Goal: Task Accomplishment & Management: Use online tool/utility

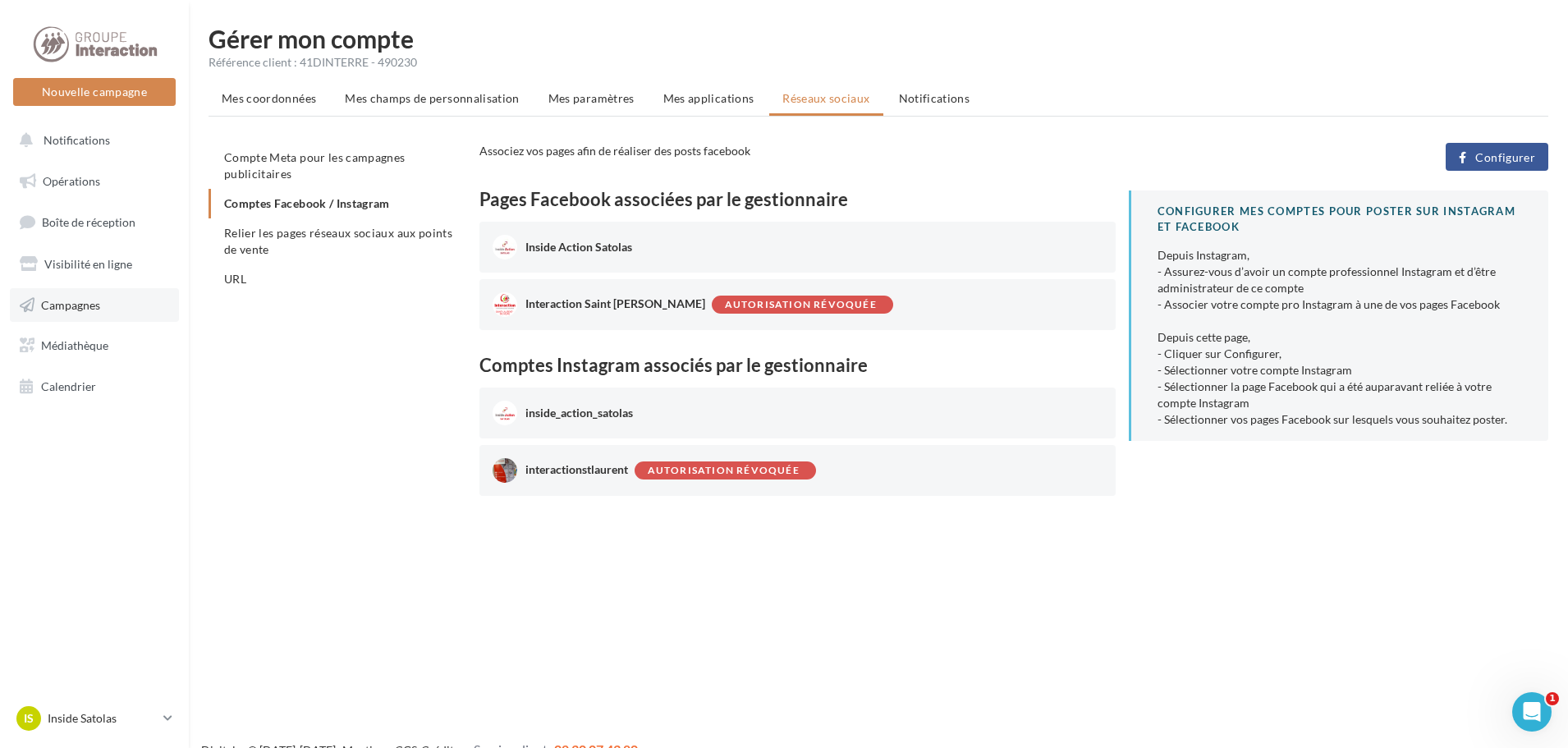
click at [107, 317] on link "Campagnes" at bounding box center [93, 305] width 169 height 34
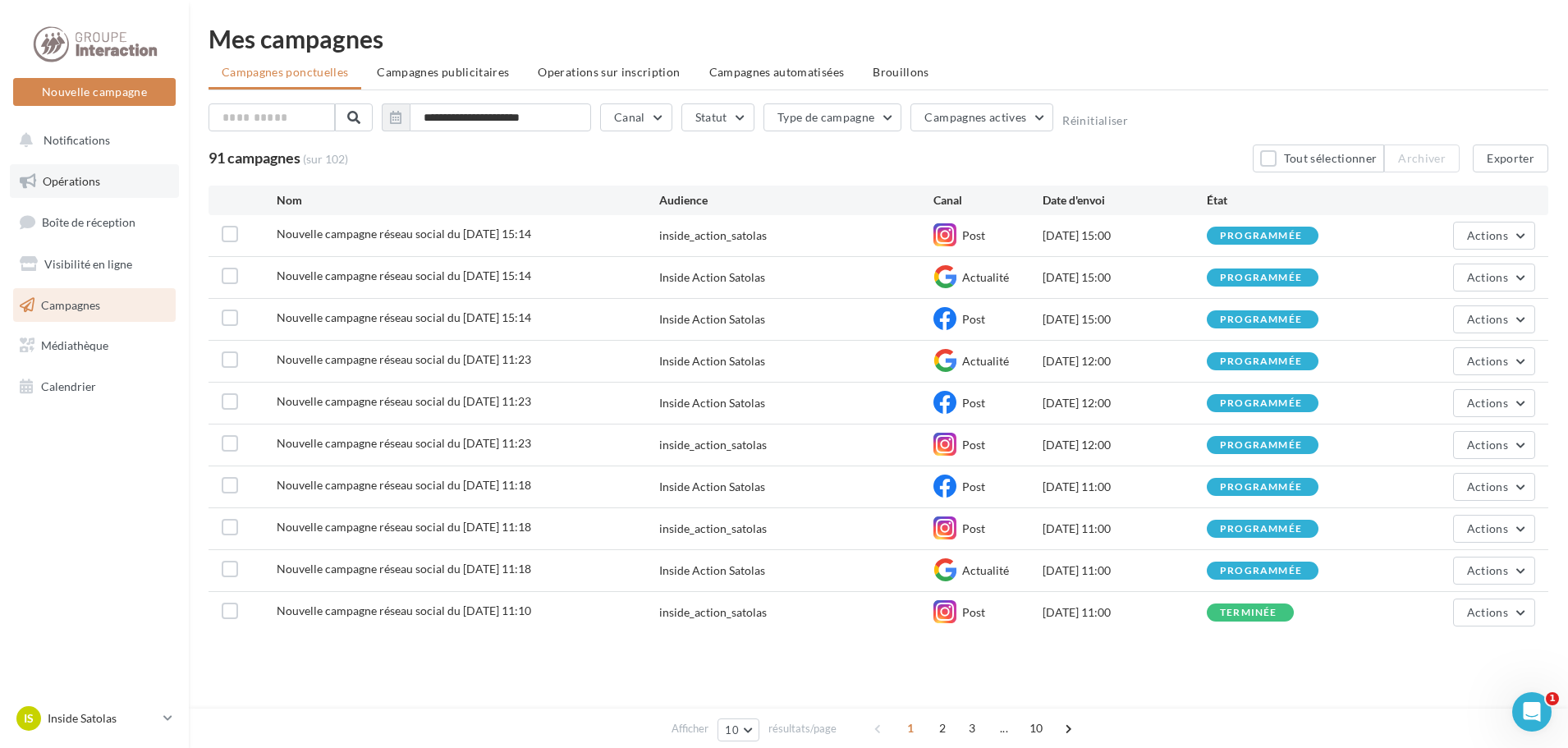
click at [121, 198] on link "Opérations" at bounding box center [93, 181] width 169 height 34
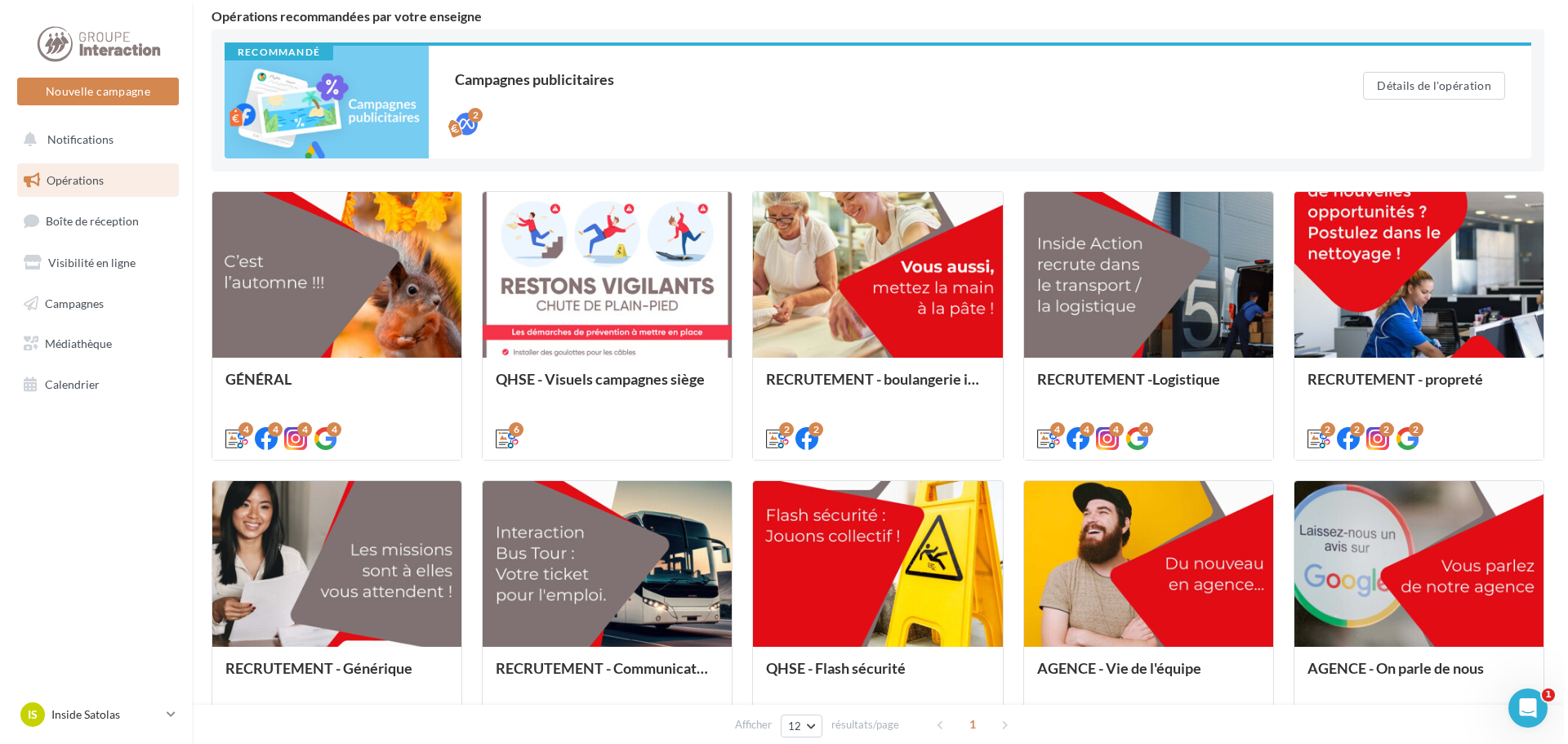
scroll to position [150, 0]
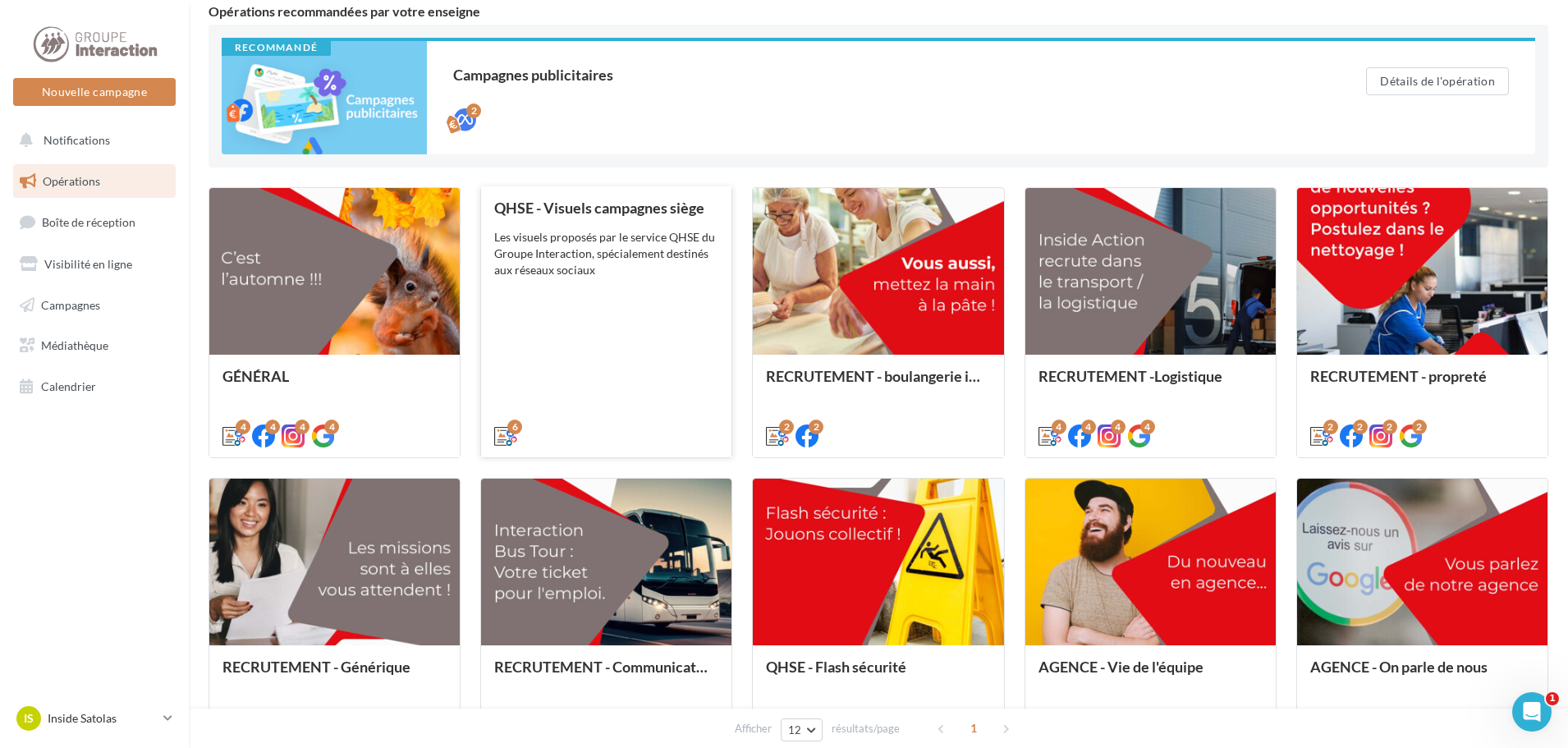
click at [585, 361] on div "QHSE - Visuels campagnes siège Les visuels proposés par le service QHSE du Grou…" at bounding box center [606, 321] width 224 height 243
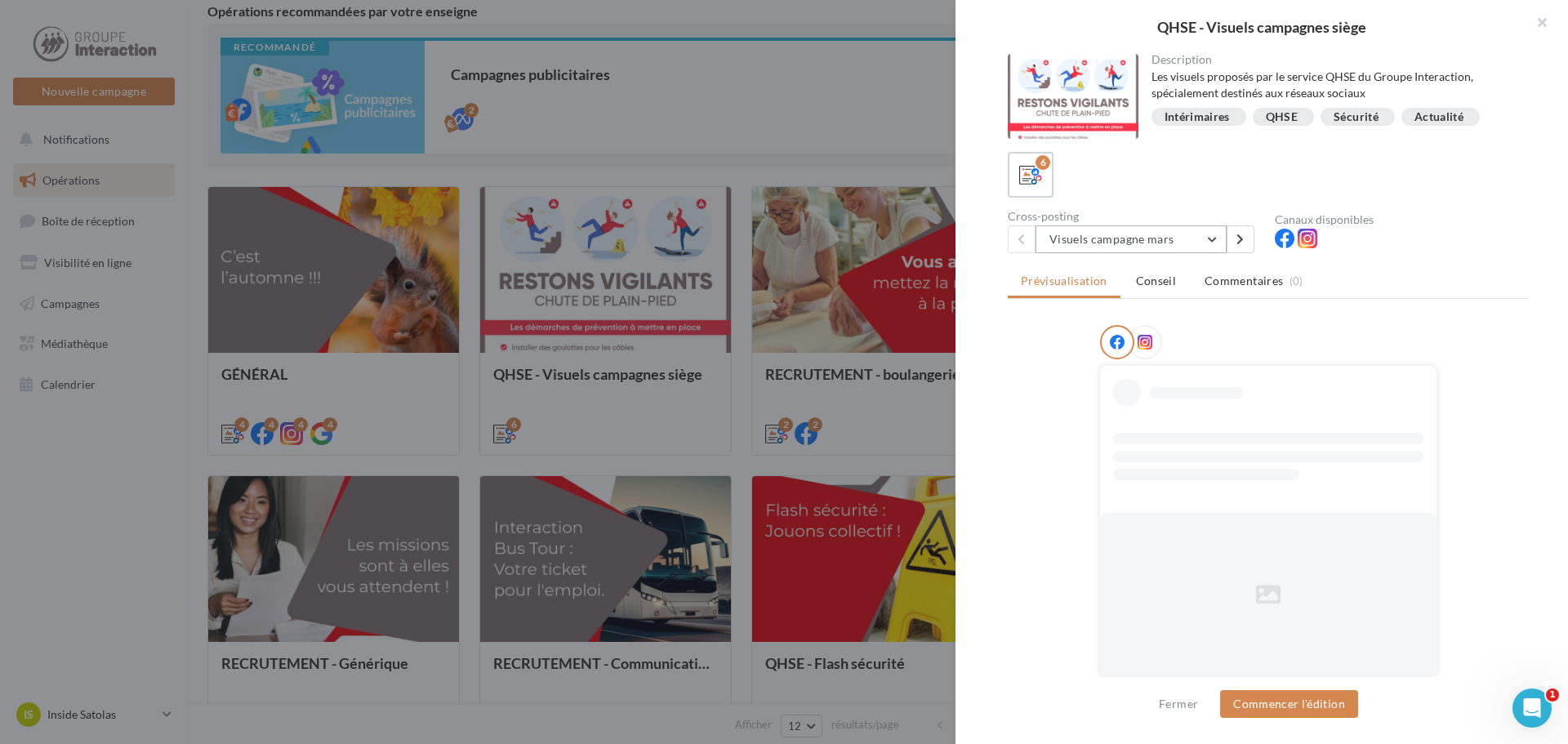
click at [1174, 249] on button "Visuels campagne mars" at bounding box center [1131, 239] width 191 height 28
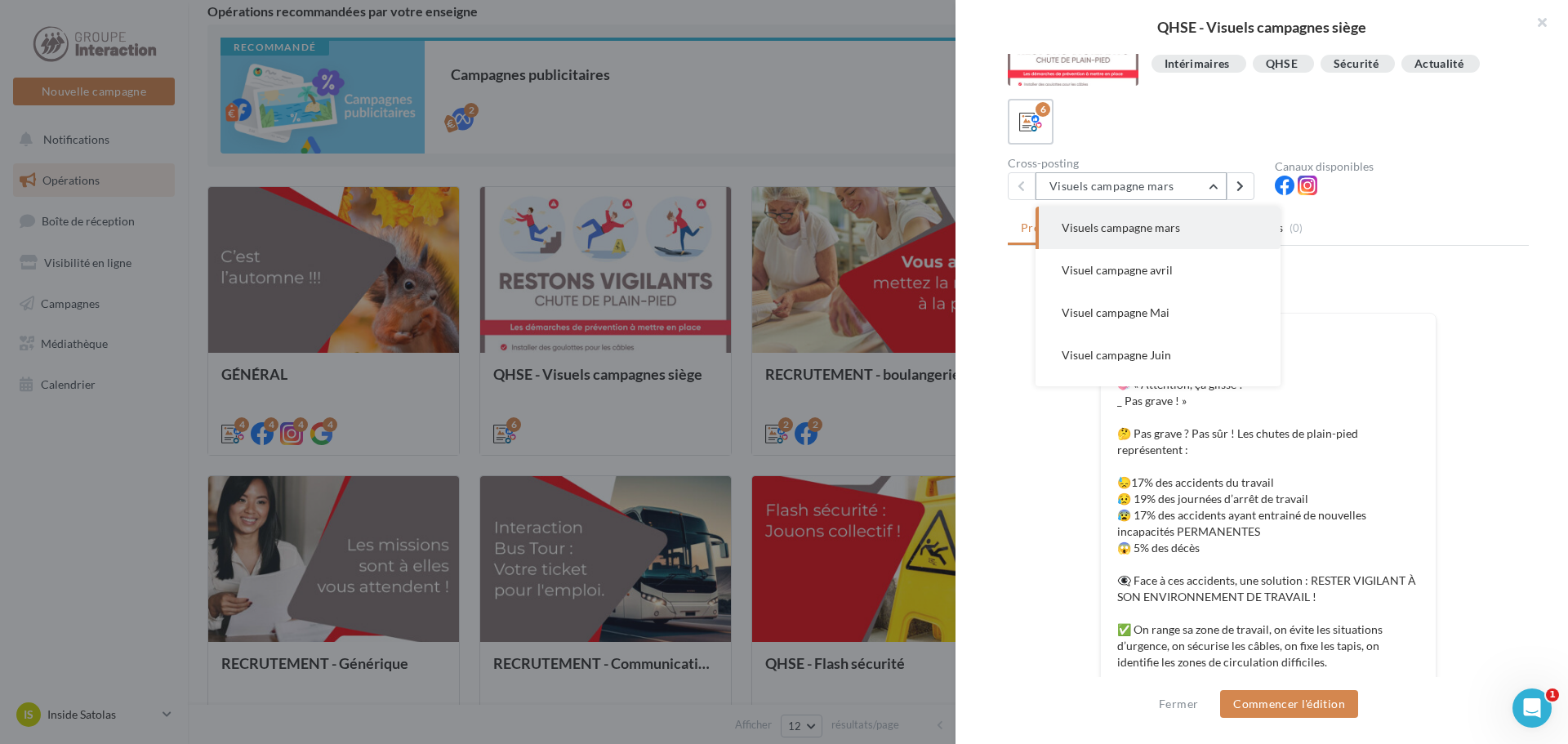
scroll to position [82, 0]
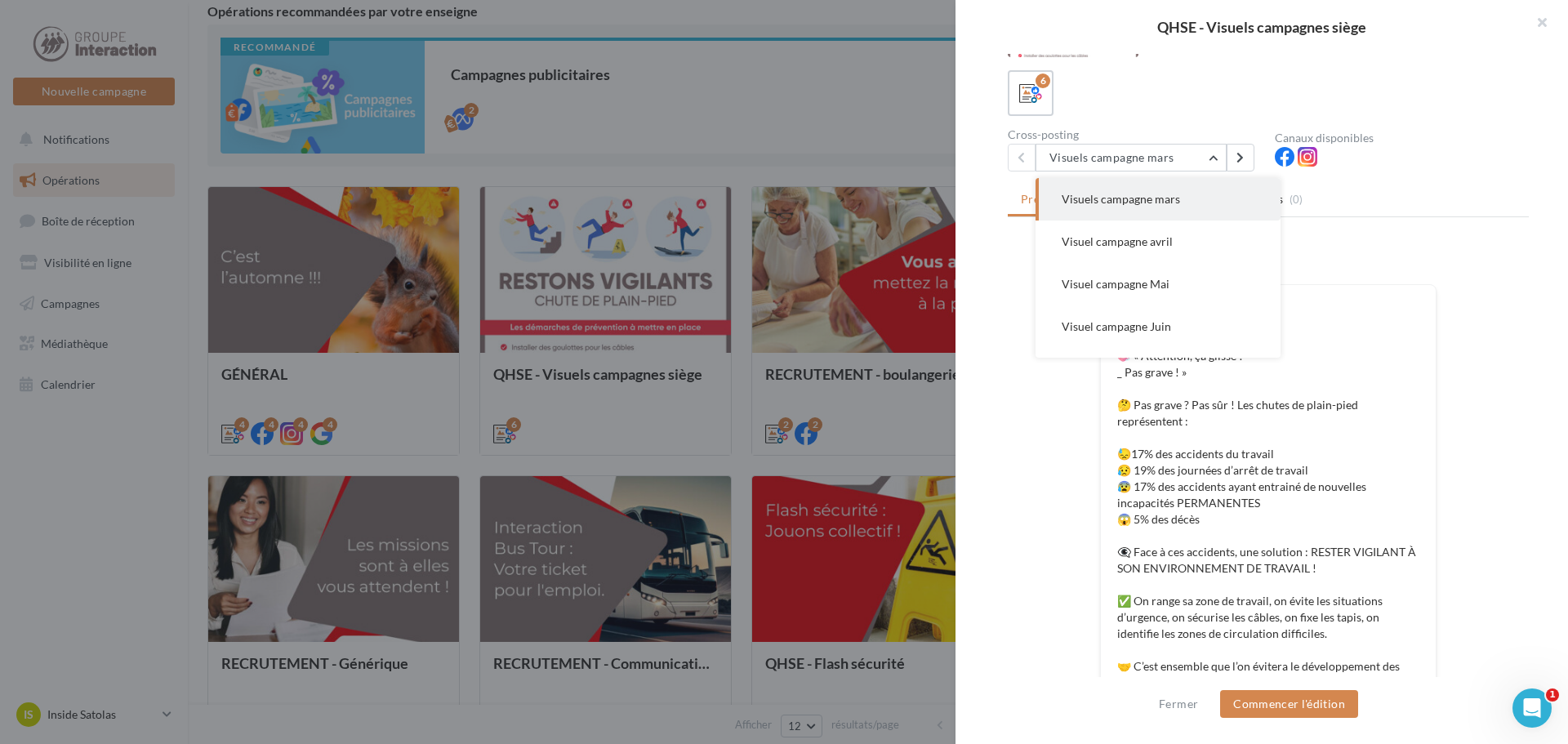
click at [1431, 313] on div "FB Ma page Facebook 🧼 « Attention, ça glisse ! _ Pas grave ! » 🤔 Pas grave ? Pa…" at bounding box center [1268, 523] width 335 height 476
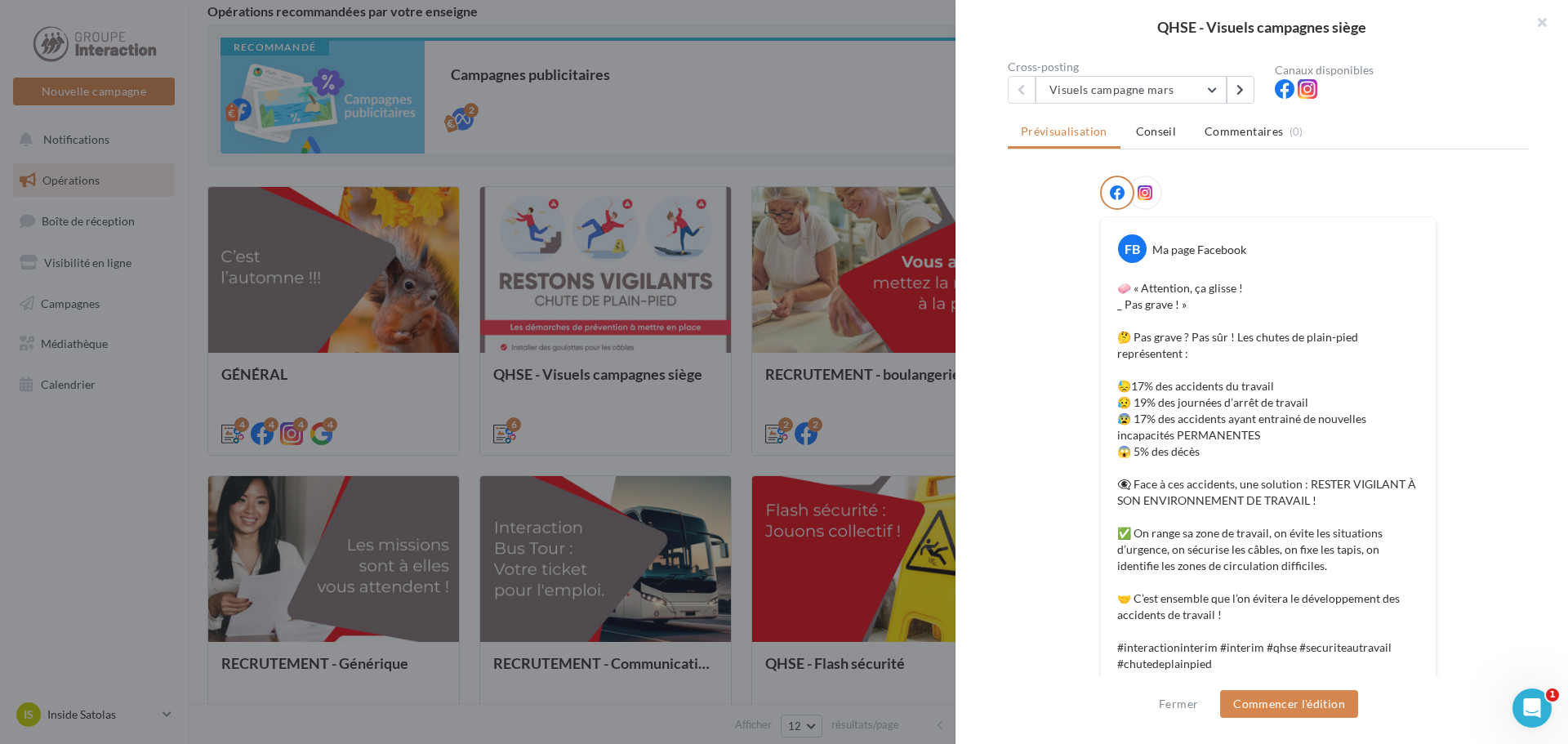
scroll to position [0, 0]
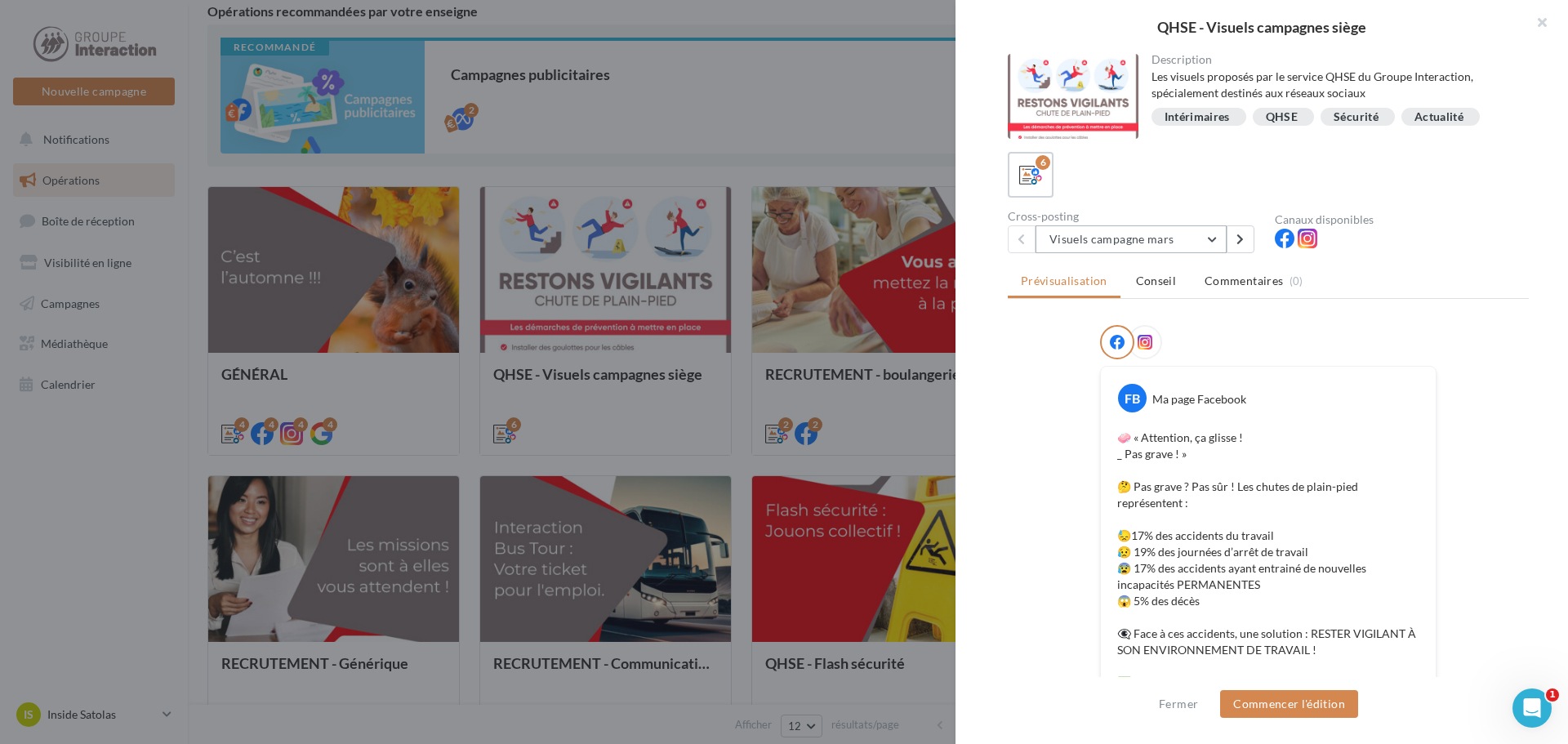
click at [1210, 249] on button "Visuels campagne mars" at bounding box center [1131, 239] width 191 height 28
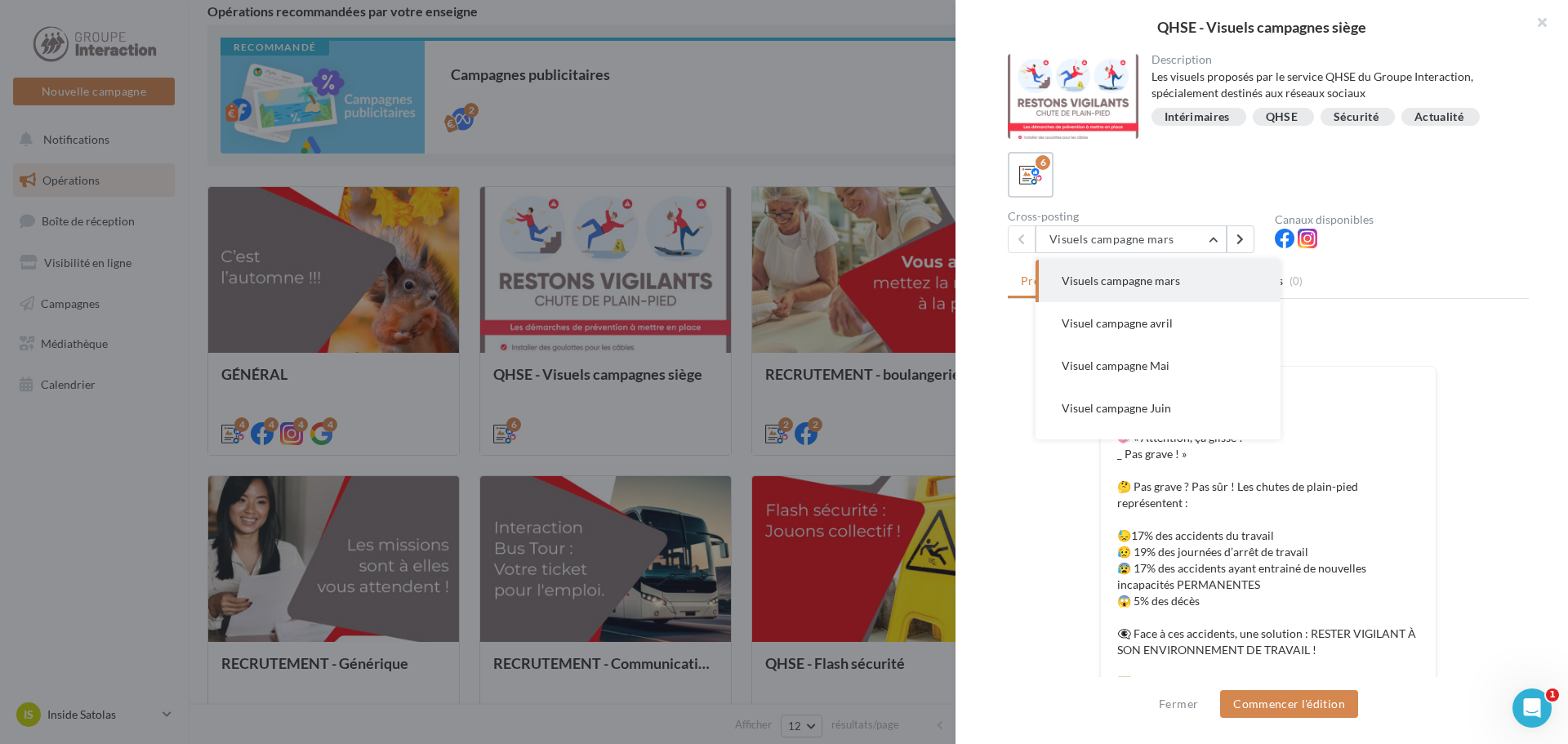
click at [1378, 323] on div "Prévisualisation Conseil Commentaires (0) FB Ma page Facebook 🧼 « Attention, ça…" at bounding box center [1268, 480] width 522 height 427
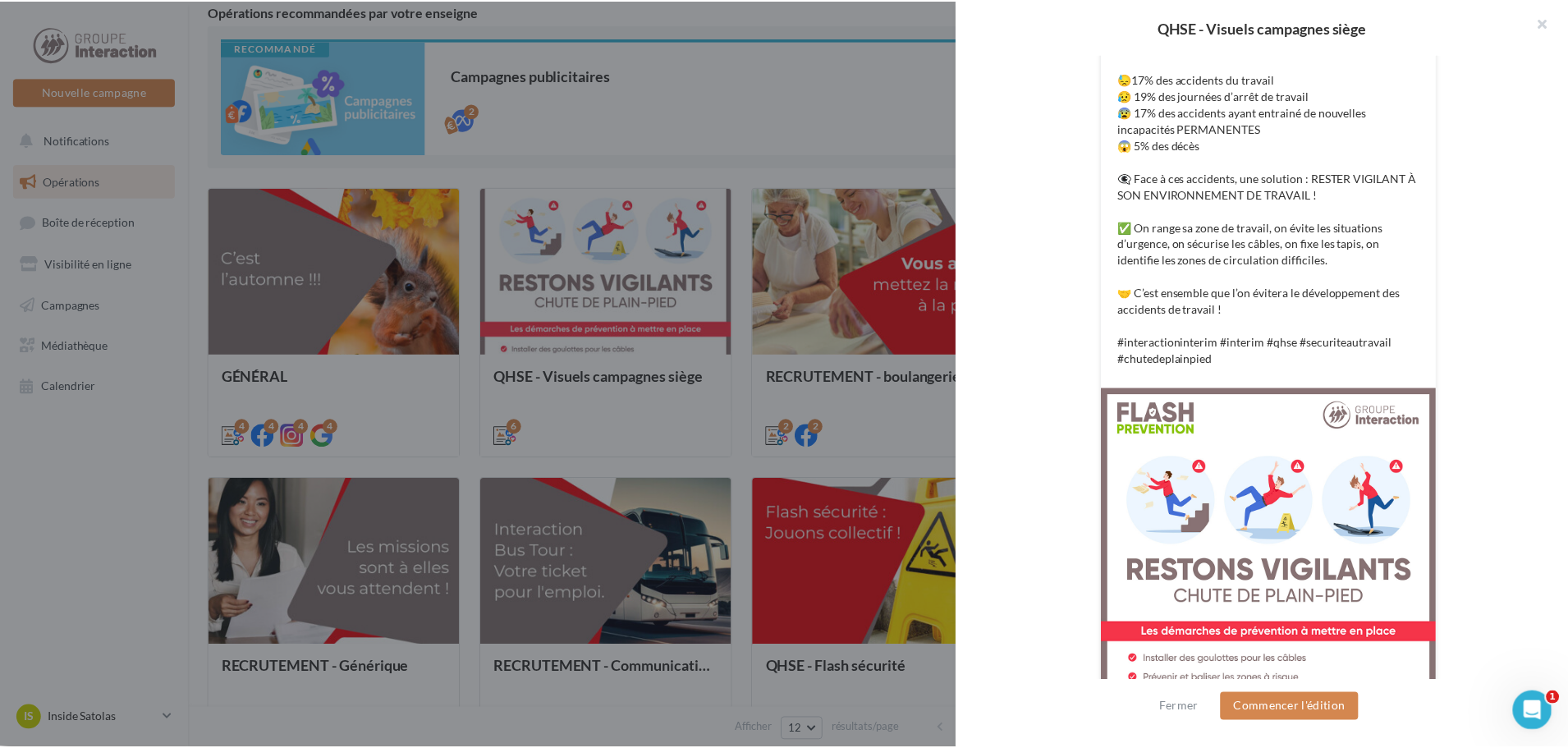
scroll to position [510, 0]
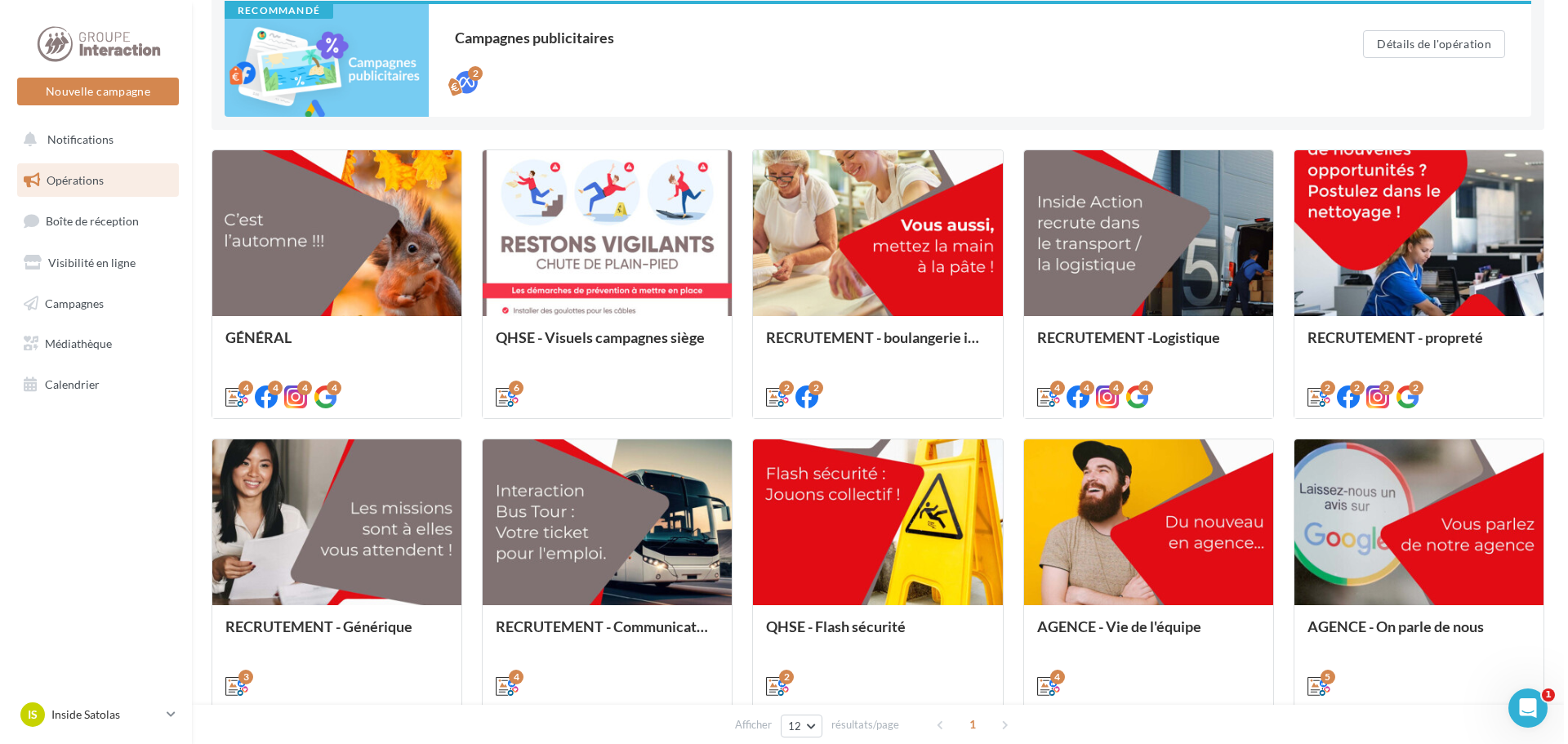
scroll to position [150, 0]
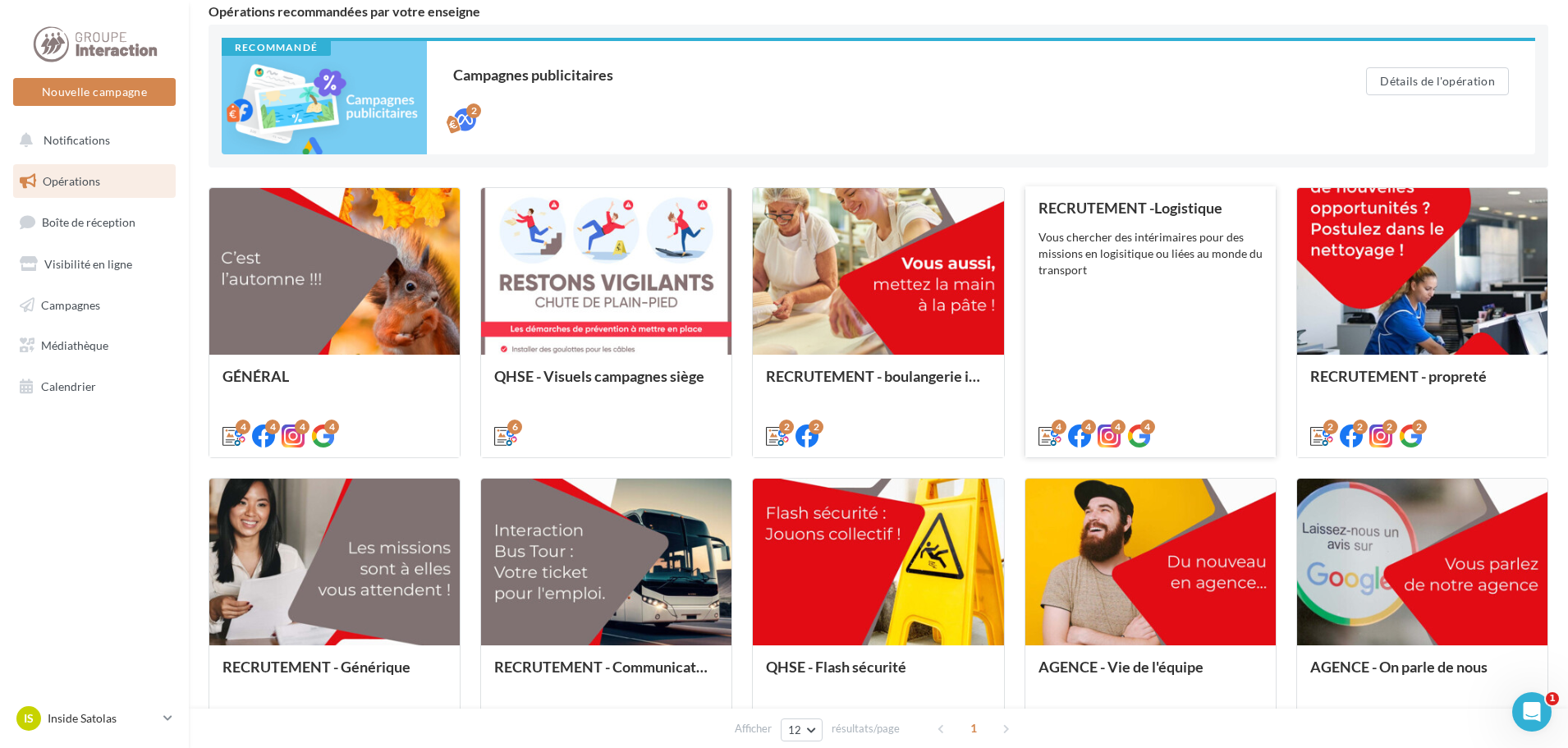
click at [1185, 395] on div "RECRUTEMENT -Logistique Vous chercher des intérimaires pour des missions en log…" at bounding box center [1150, 321] width 224 height 243
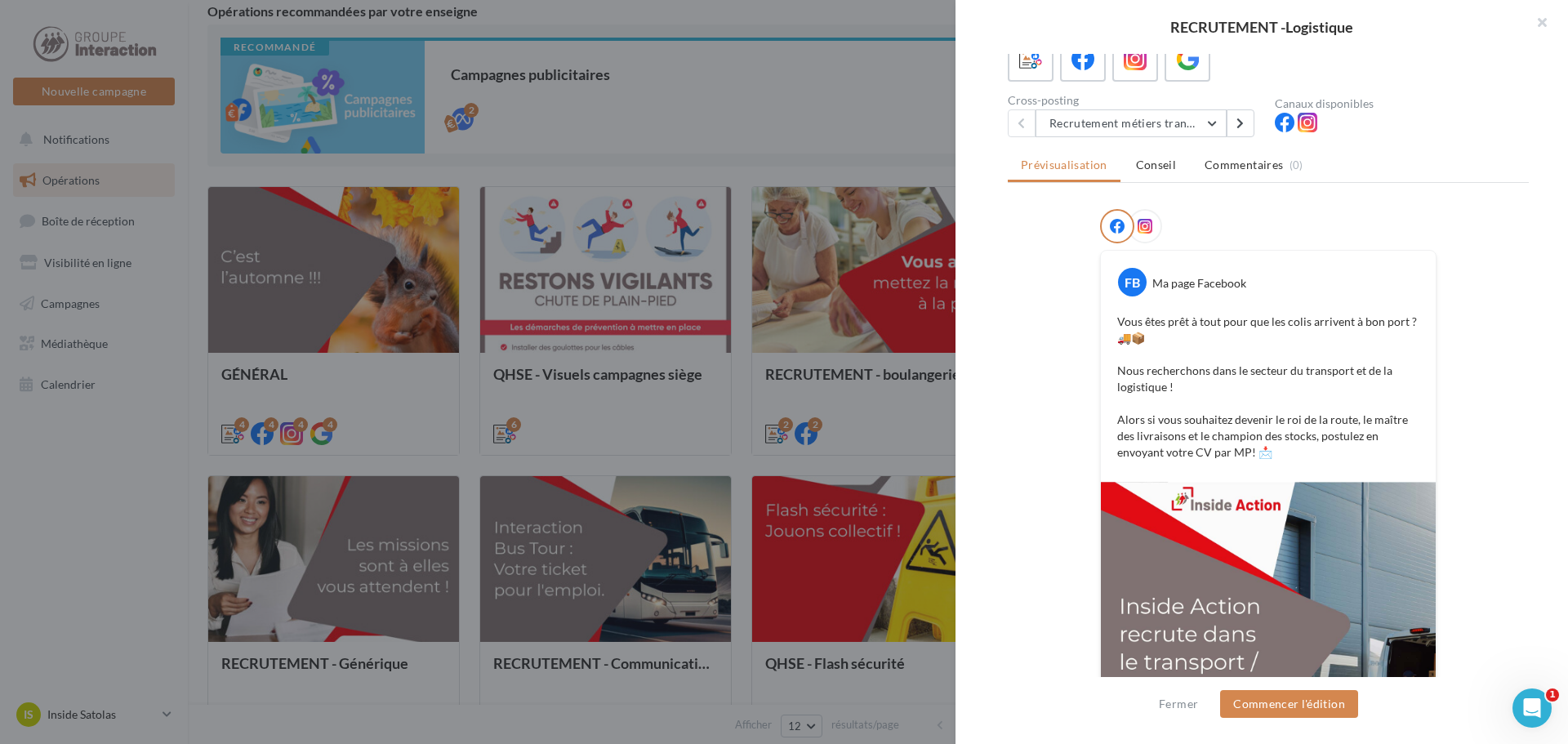
scroll to position [111, 0]
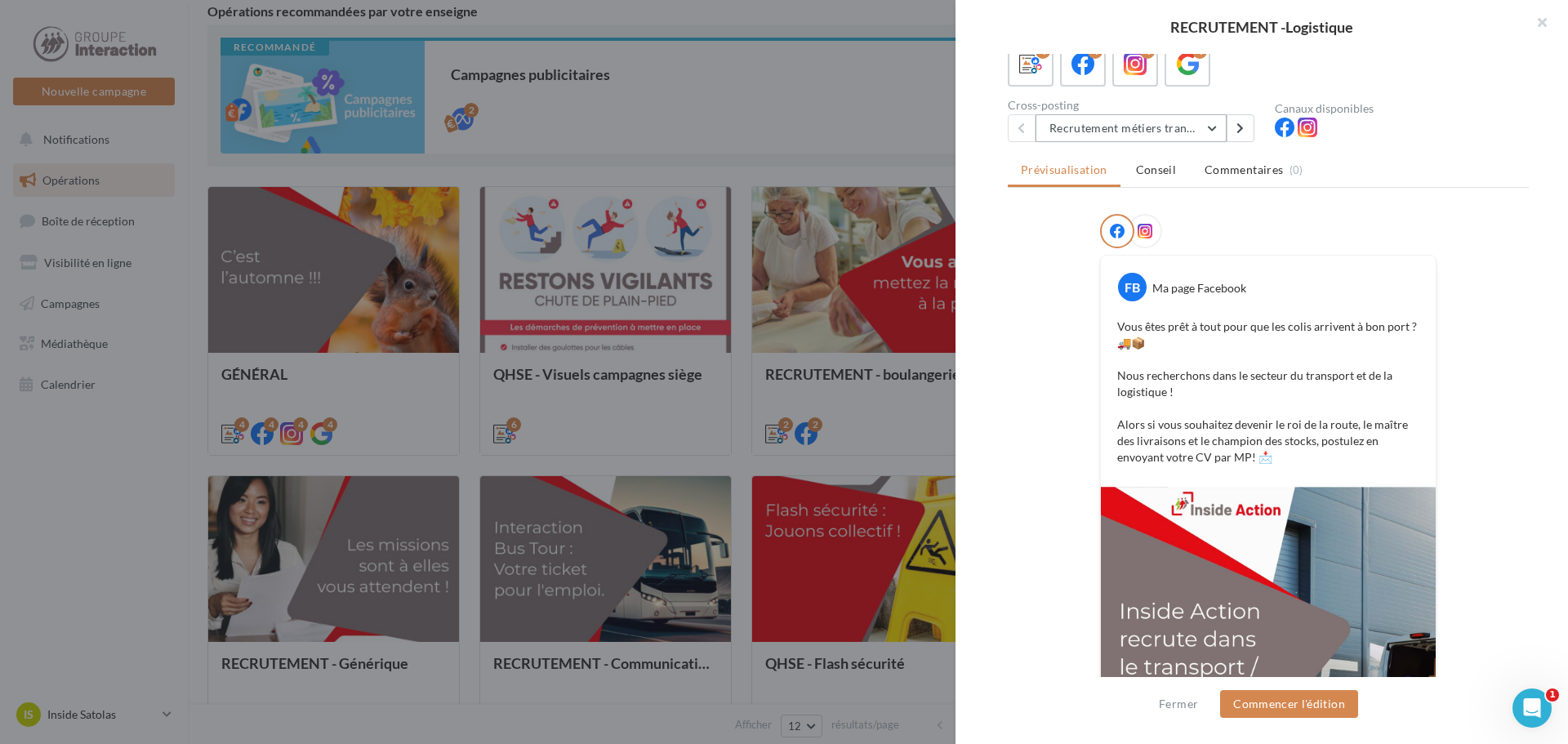
click at [1195, 142] on button "Recrutement métiers transport-logistique 1" at bounding box center [1131, 128] width 191 height 28
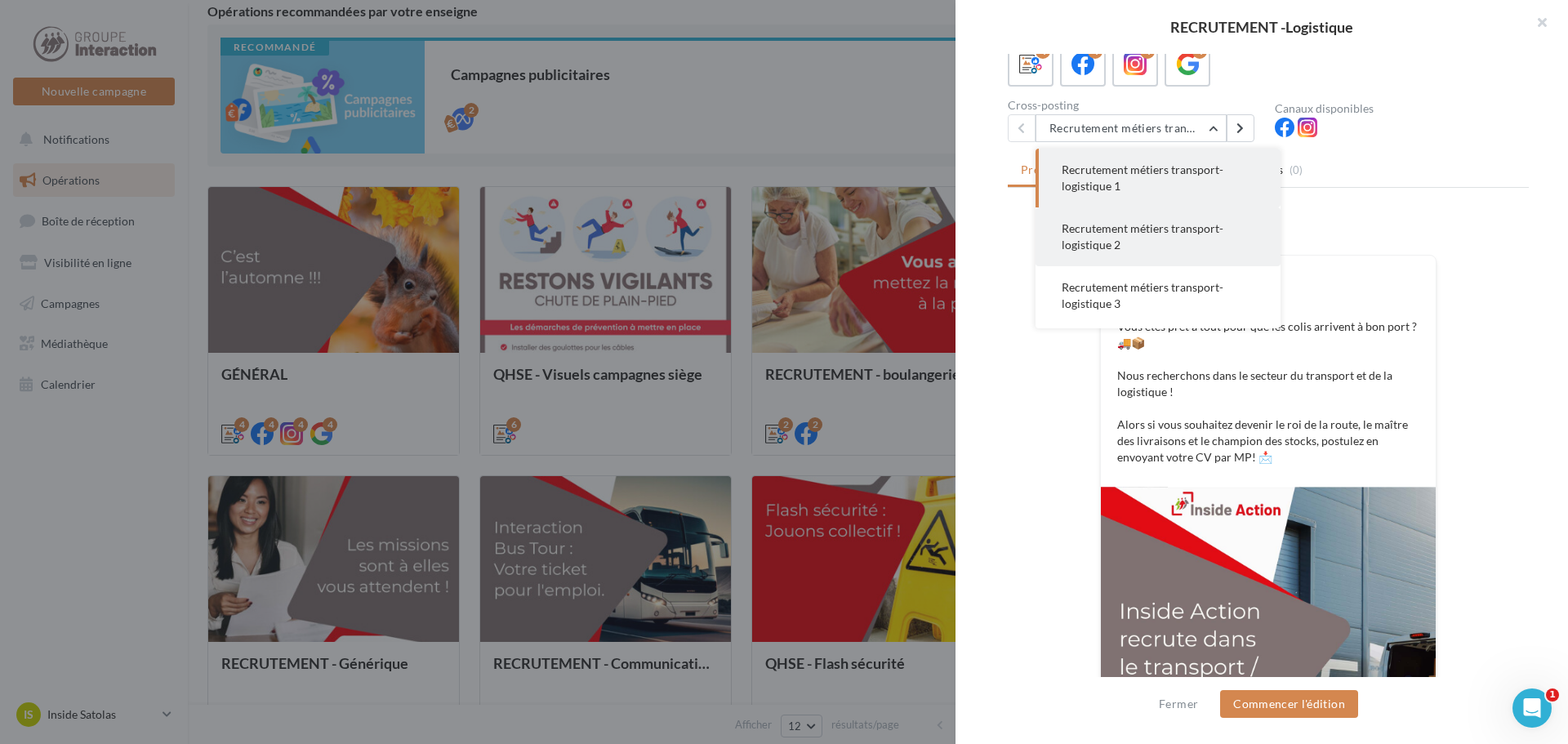
click at [1228, 253] on button "Recrutement métiers transport-logistique 2" at bounding box center [1157, 236] width 245 height 59
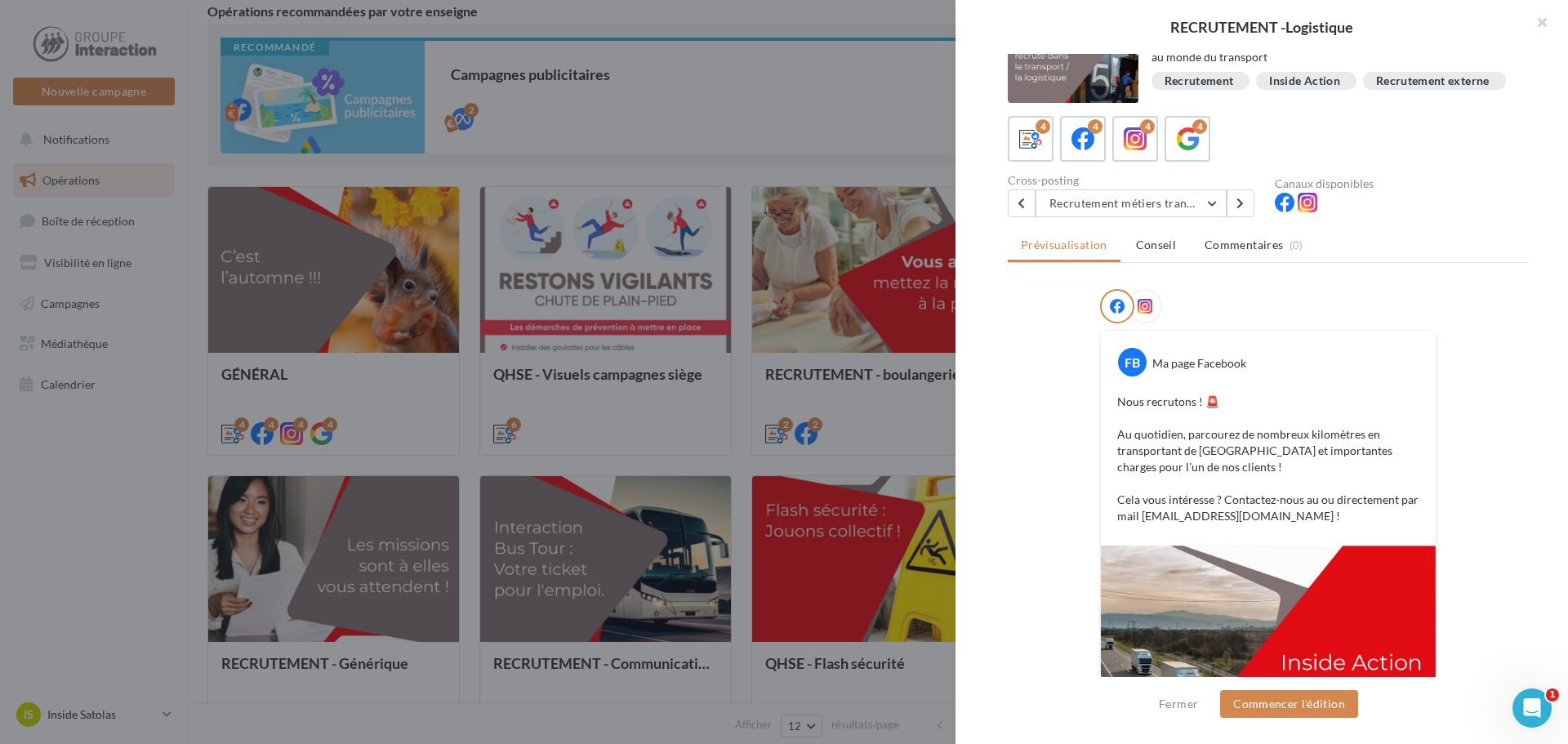
scroll to position [13, 0]
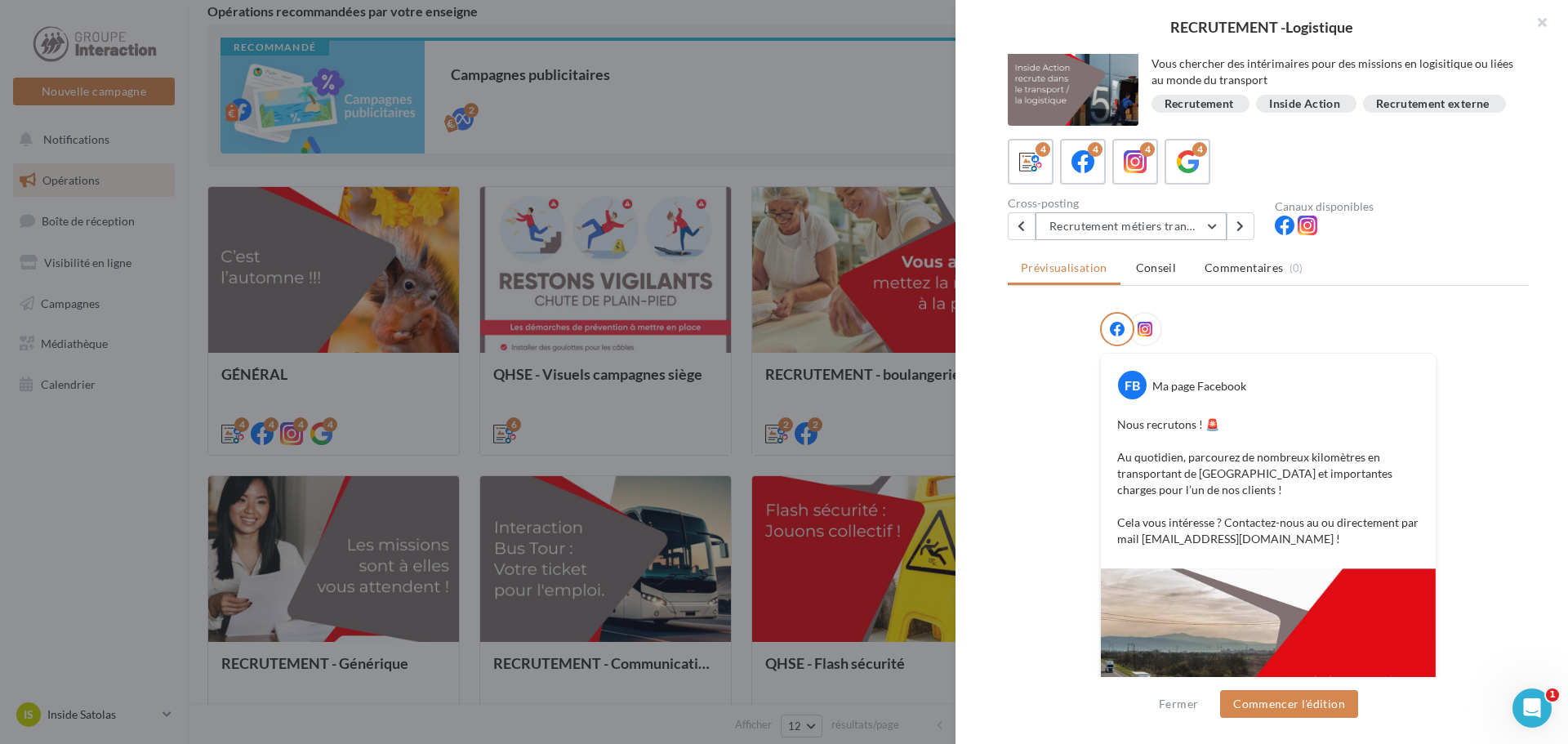
click at [1223, 235] on button "Recrutement métiers transport-logistique 2" at bounding box center [1131, 226] width 191 height 28
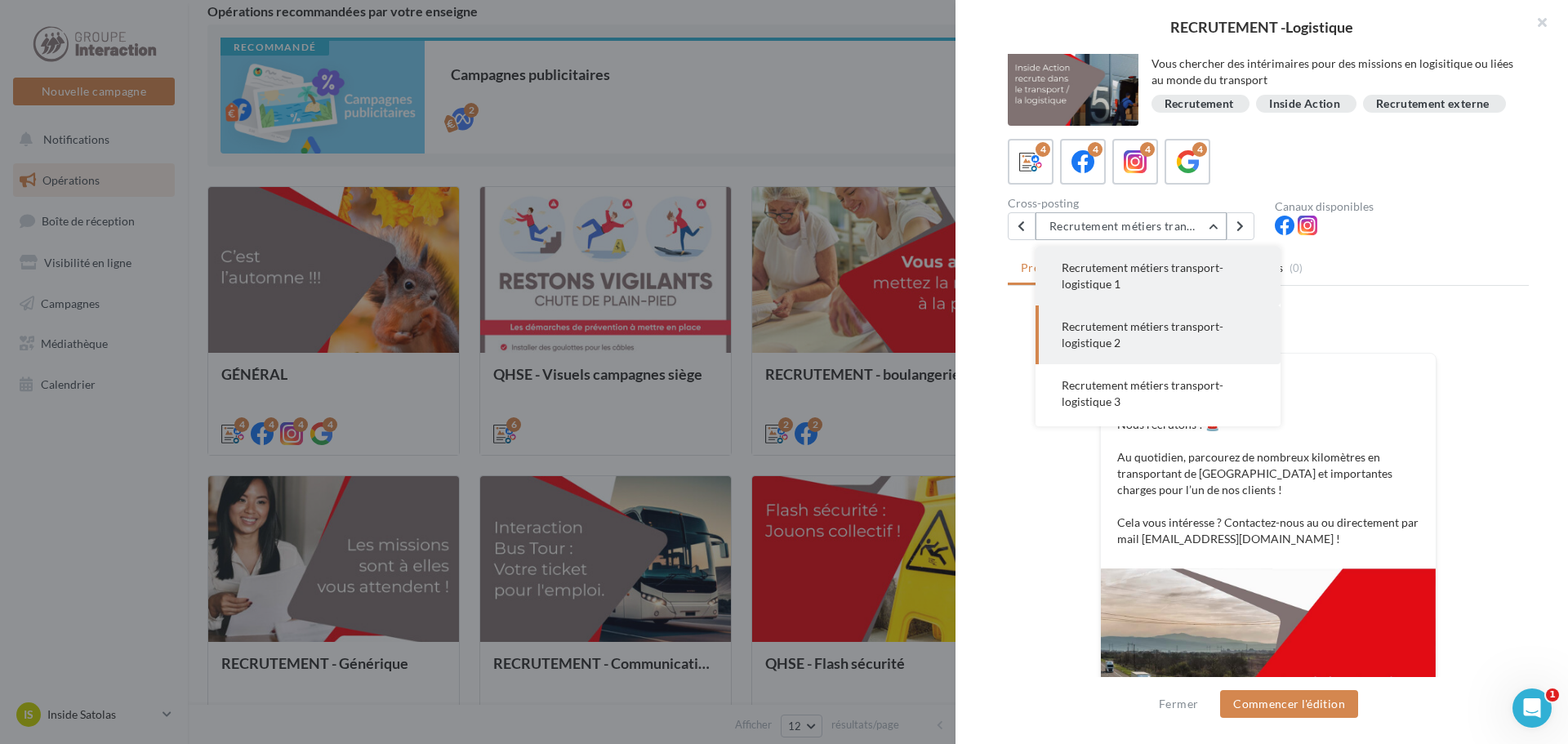
scroll to position [55, 0]
click at [1455, 351] on div at bounding box center [1268, 333] width 522 height 41
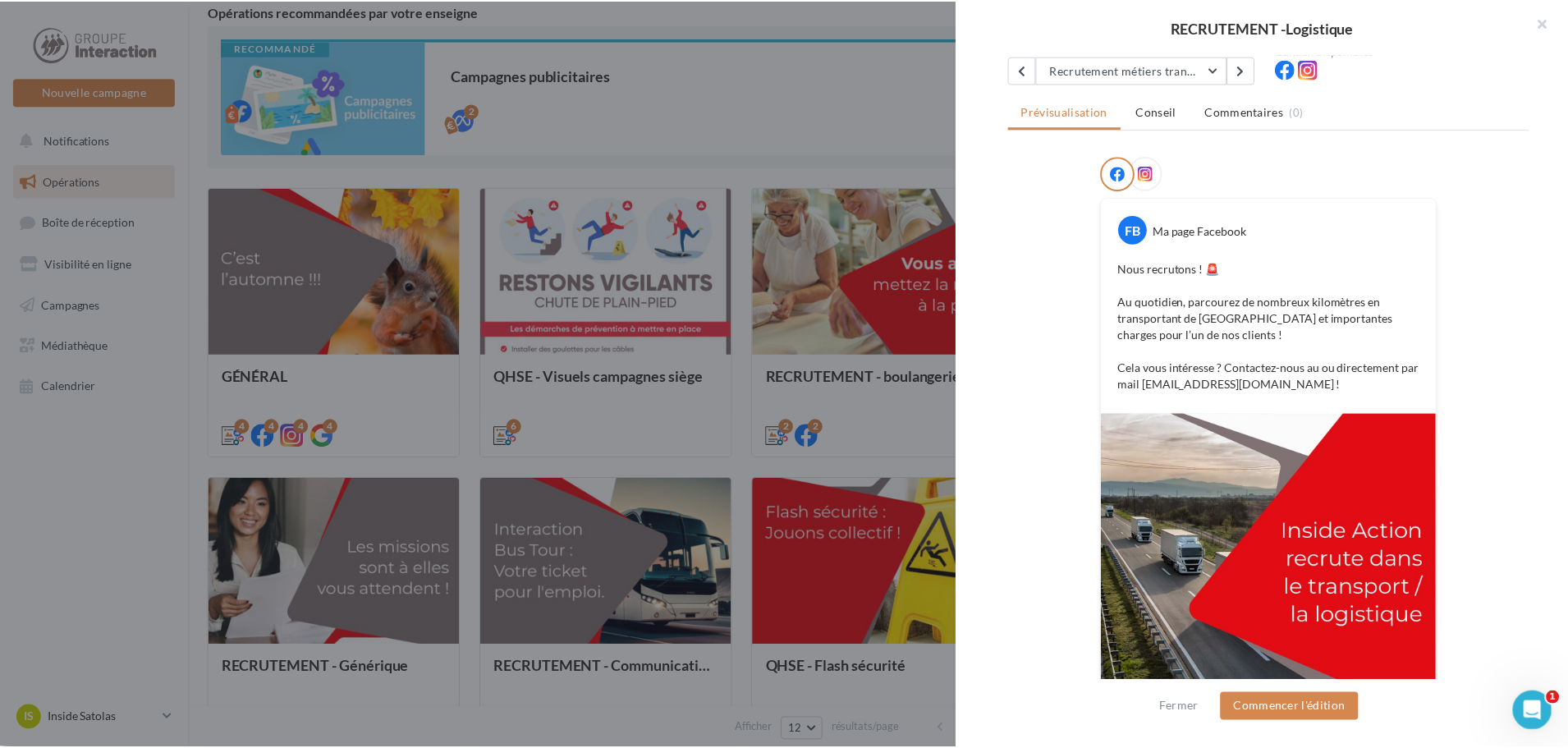
scroll to position [178, 0]
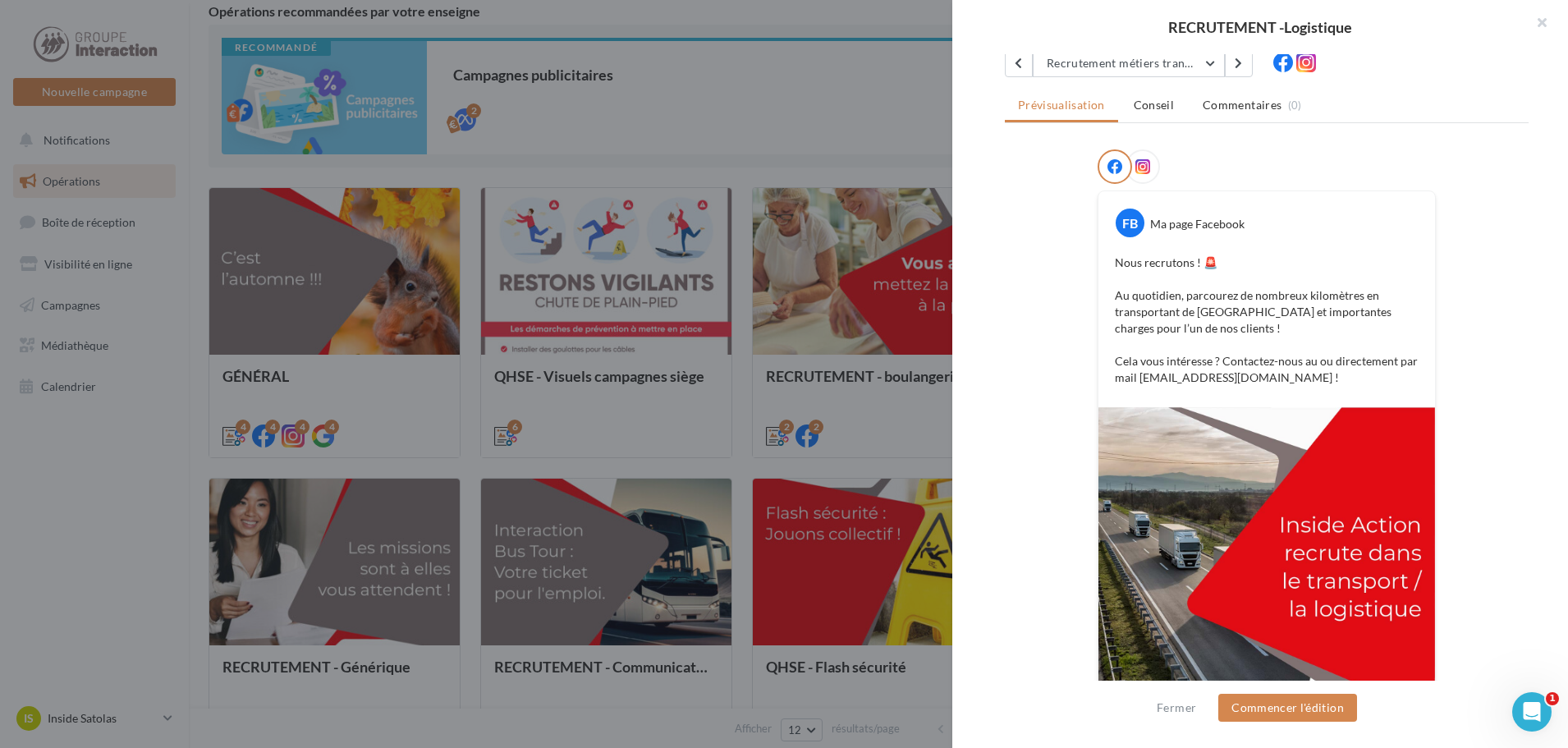
click at [692, 143] on div at bounding box center [784, 374] width 1568 height 748
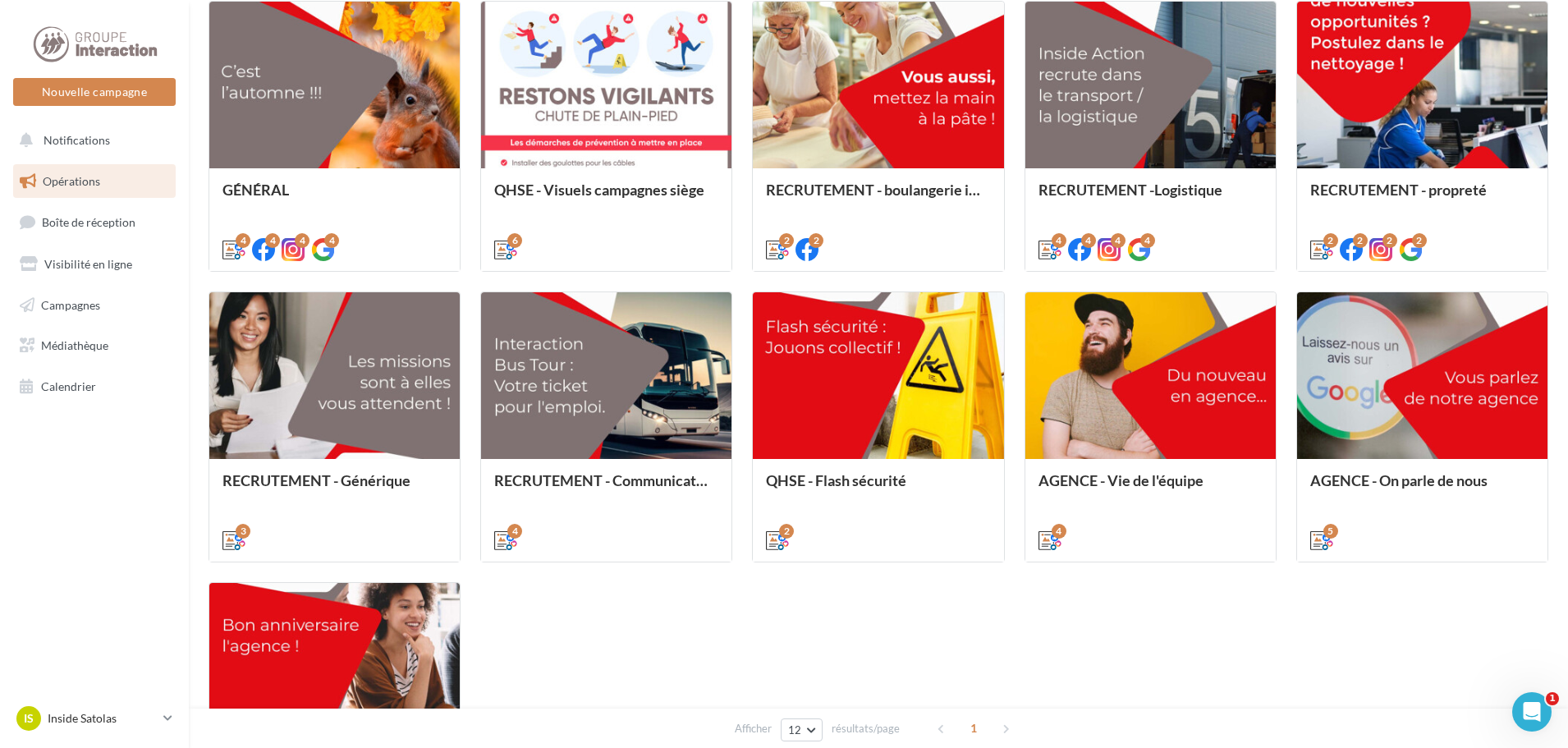
scroll to position [333, 0]
